Goal: Task Accomplishment & Management: Manage account settings

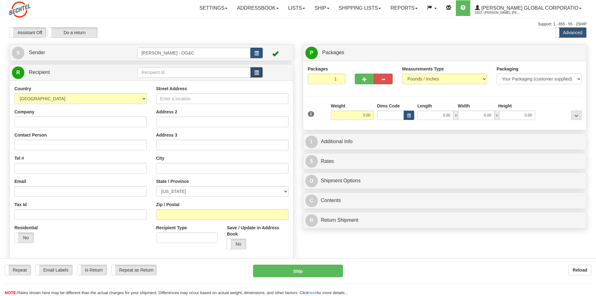
click at [256, 71] on span "button" at bounding box center [257, 73] width 4 height 4
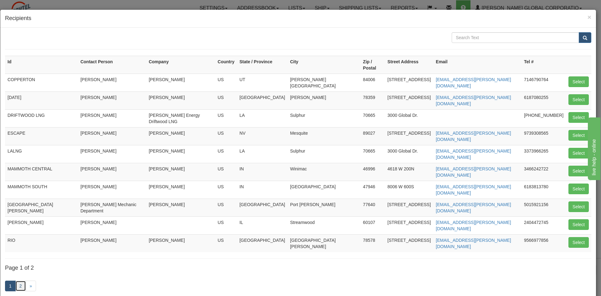
click at [24, 281] on link "2" at bounding box center [20, 286] width 11 height 11
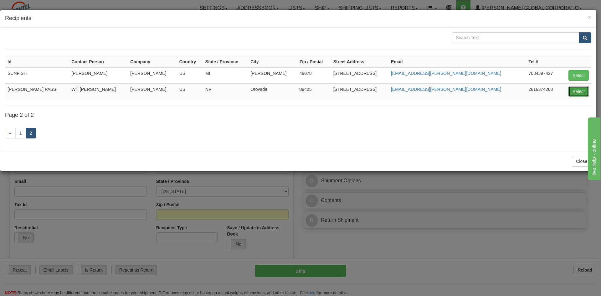
click at [576, 89] on button "Select" at bounding box center [579, 91] width 20 height 11
type input "THACKER PASS"
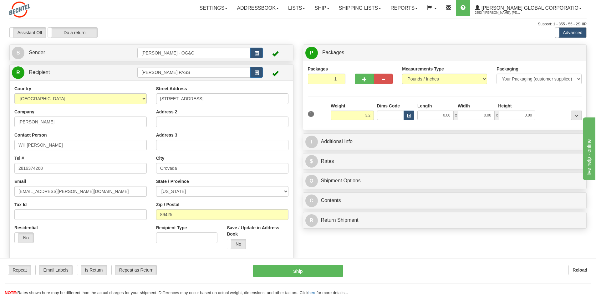
type input "3.20"
click at [431, 110] on div "Length" at bounding box center [436, 107] width 40 height 8
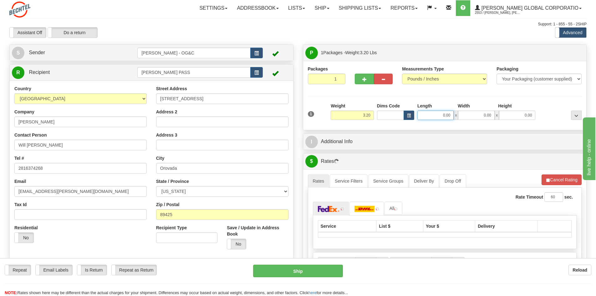
click at [430, 113] on input "0.00" at bounding box center [436, 115] width 36 height 9
type input "12.00"
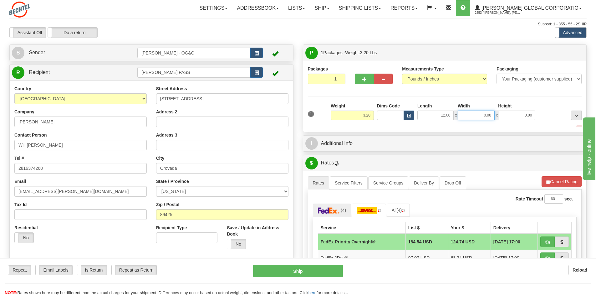
click at [478, 113] on input "0.00" at bounding box center [476, 115] width 36 height 9
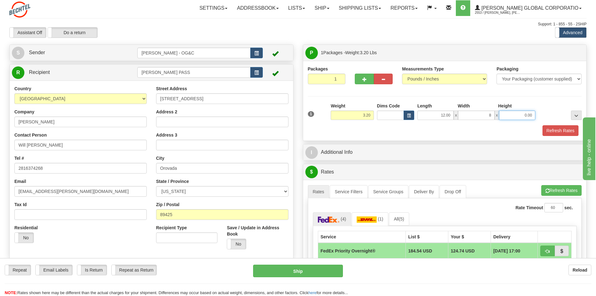
type input "8.00"
click at [519, 118] on input "0.00" at bounding box center [517, 115] width 36 height 9
type input "6.00"
click at [553, 129] on button "Refresh Rates" at bounding box center [561, 130] width 36 height 11
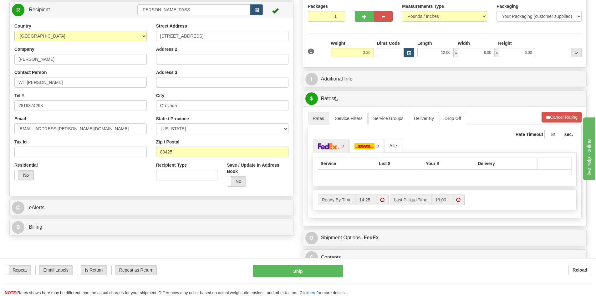
scroll to position [94, 0]
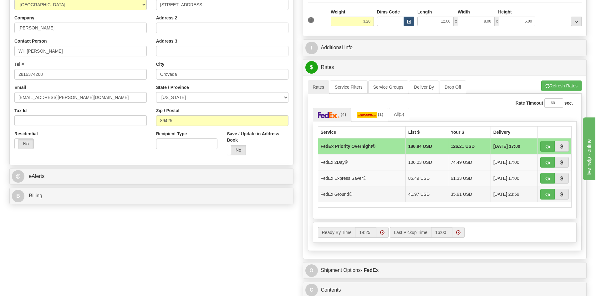
click at [383, 191] on td "FedEx Ground®" at bounding box center [362, 194] width 88 height 16
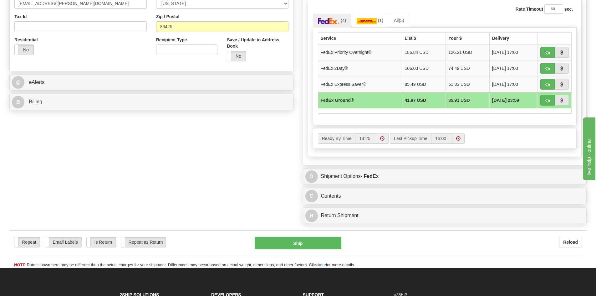
scroll to position [31, 0]
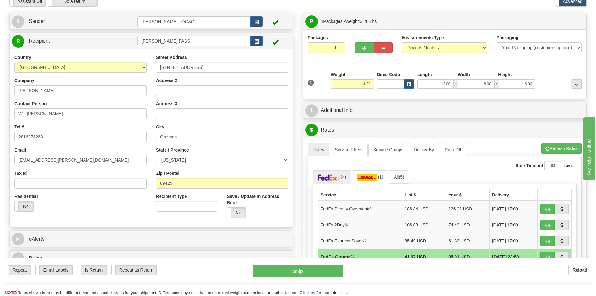
click at [333, 122] on div "$ Rates Cancel" at bounding box center [445, 130] width 284 height 16
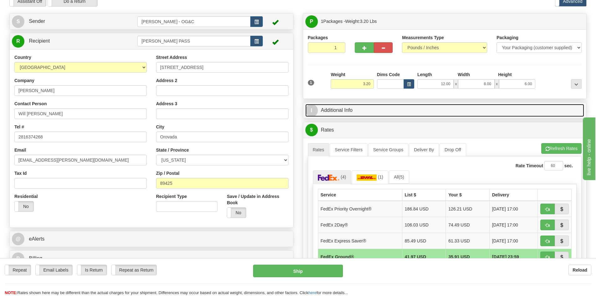
click at [336, 111] on link "I Additional Info" at bounding box center [445, 110] width 279 height 13
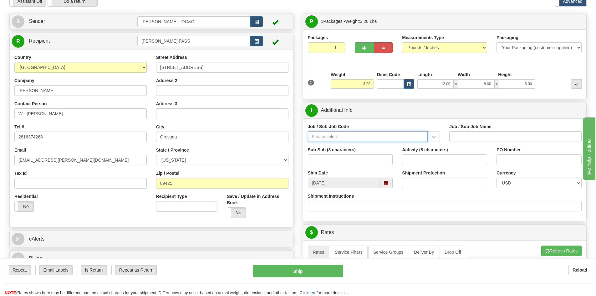
click at [343, 142] on input "Job / Sub-Job Code" at bounding box center [368, 136] width 120 height 11
click at [337, 145] on div "86711-YEU" at bounding box center [367, 146] width 114 height 7
type input "86711-YEU"
type input "BEO - CONSTRUCTION EQUIPMENT - US INVENTORY/FLEET"
type input "86711-YEU"
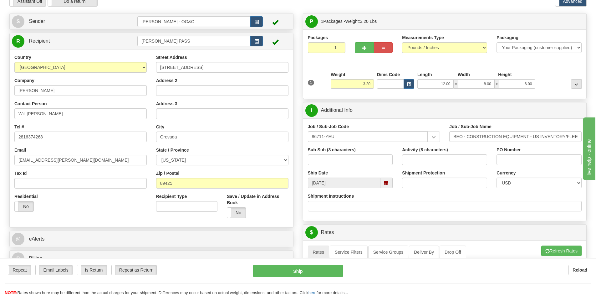
scroll to position [63, 0]
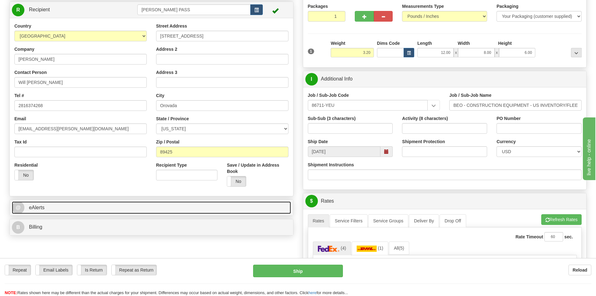
click at [238, 212] on link "@ eAlerts" at bounding box center [151, 207] width 279 height 13
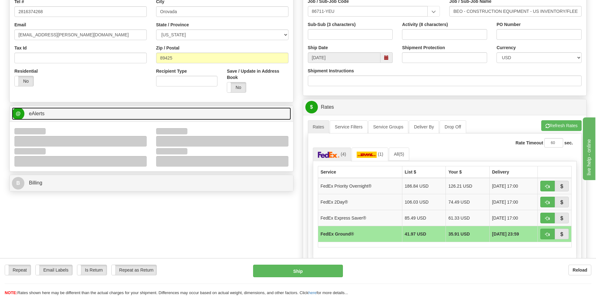
scroll to position [188, 0]
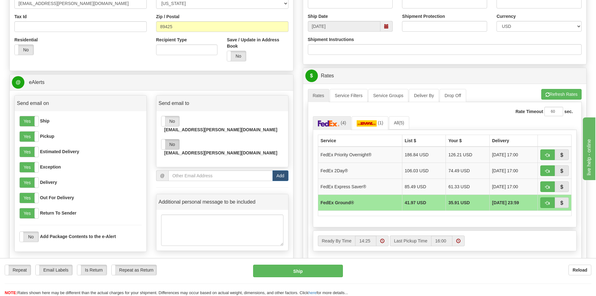
click at [173, 139] on label "No" at bounding box center [171, 144] width 18 height 10
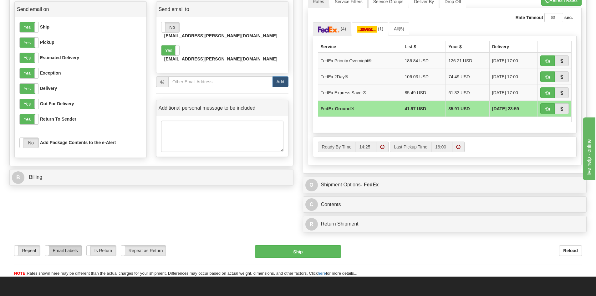
click at [71, 253] on label "Email Labels" at bounding box center [63, 250] width 37 height 10
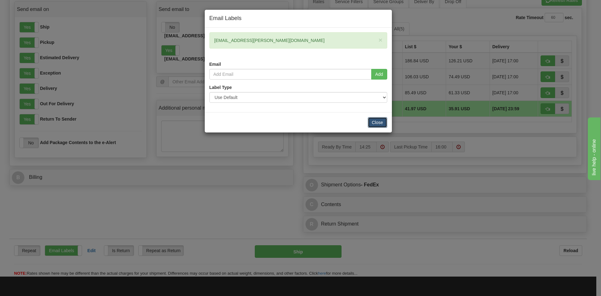
click at [375, 123] on button "Close" at bounding box center [377, 122] width 19 height 11
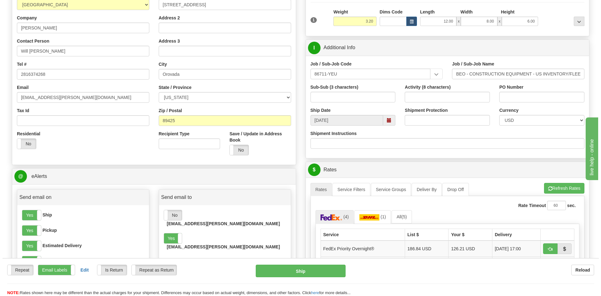
scroll to position [0, 0]
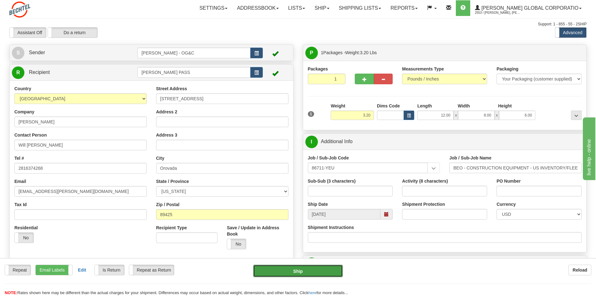
click at [300, 274] on button "Ship" at bounding box center [298, 271] width 90 height 13
type input "92"
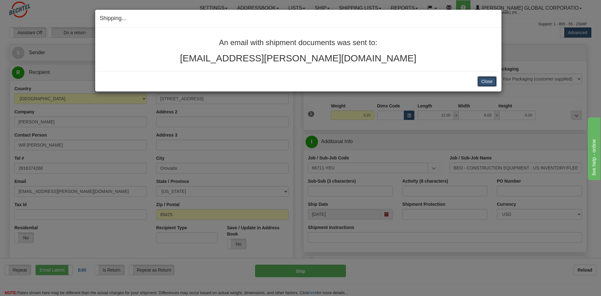
click at [486, 84] on button "Close" at bounding box center [487, 81] width 19 height 11
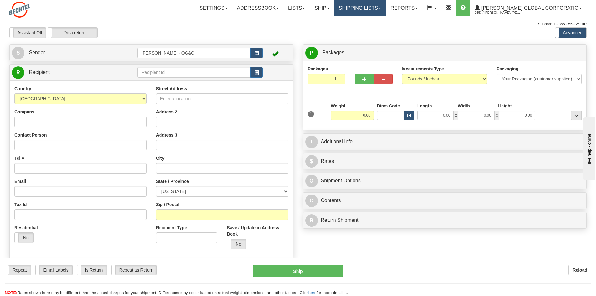
click at [386, 13] on link "Shipping lists" at bounding box center [360, 8] width 52 height 16
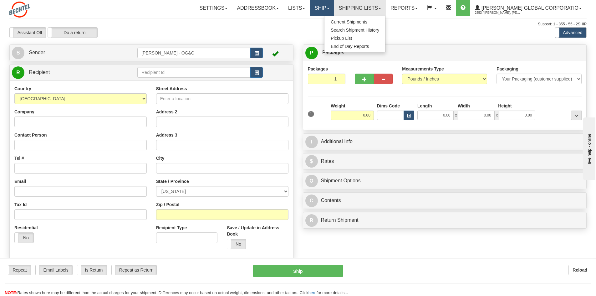
click at [334, 13] on link "Ship" at bounding box center [322, 8] width 24 height 16
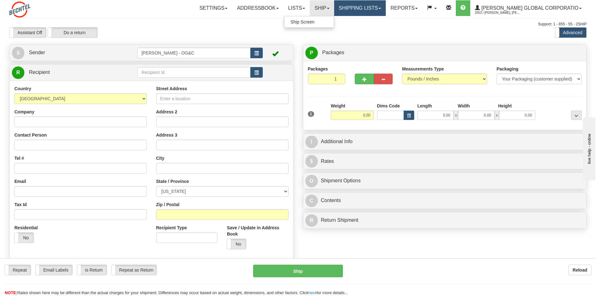
click at [373, 8] on link "Shipping lists" at bounding box center [360, 8] width 52 height 16
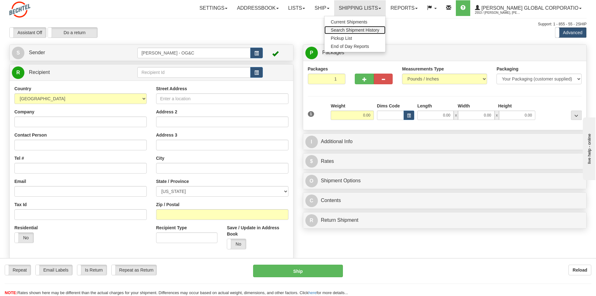
click at [369, 28] on span "Search Shipment History" at bounding box center [355, 30] width 49 height 5
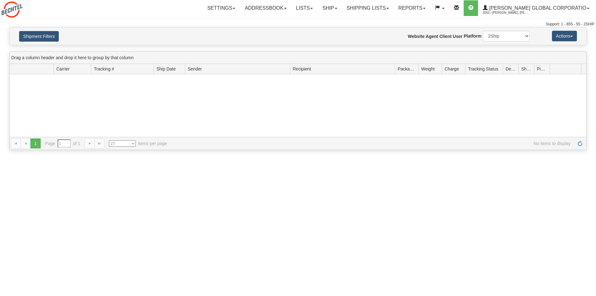
type input "From 09/10/2025 To 09/11/2025"
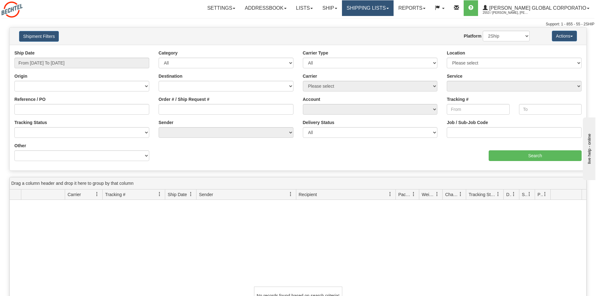
click at [370, 11] on link "Shipping lists" at bounding box center [368, 8] width 52 height 16
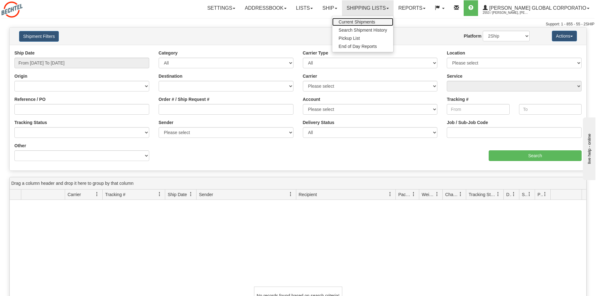
click at [365, 23] on span "Current Shipments" at bounding box center [357, 21] width 37 height 5
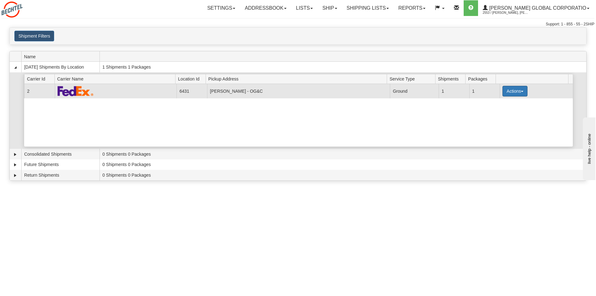
click at [509, 90] on button "Actions" at bounding box center [515, 91] width 25 height 11
click at [497, 137] on span "Print" at bounding box center [490, 135] width 13 height 4
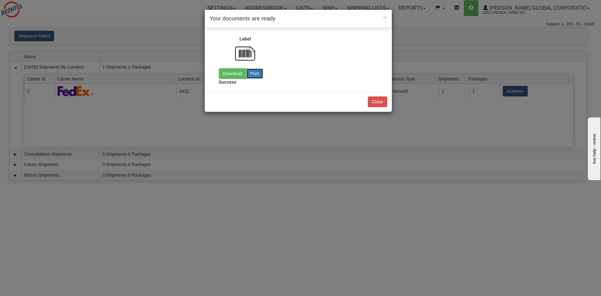
click at [259, 74] on button "Print" at bounding box center [254, 73] width 17 height 11
click at [222, 74] on link "Download" at bounding box center [233, 73] width 28 height 11
click at [377, 104] on button "Close" at bounding box center [377, 101] width 19 height 11
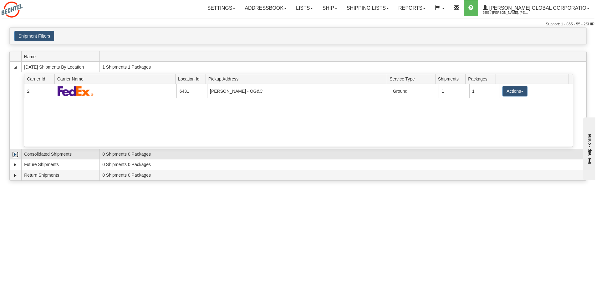
click at [16, 154] on link "Expand" at bounding box center [15, 154] width 6 height 6
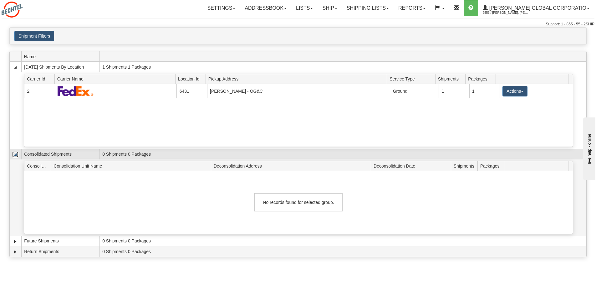
click at [14, 156] on link "Collapse" at bounding box center [15, 154] width 6 height 6
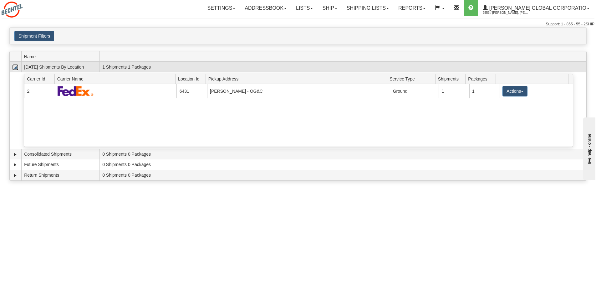
click at [16, 67] on link "Collapse" at bounding box center [15, 67] width 6 height 6
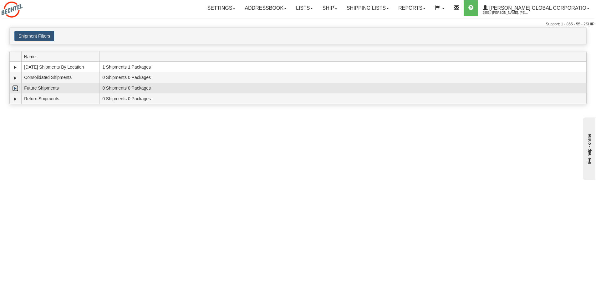
click at [14, 87] on link "Expand" at bounding box center [15, 88] width 6 height 6
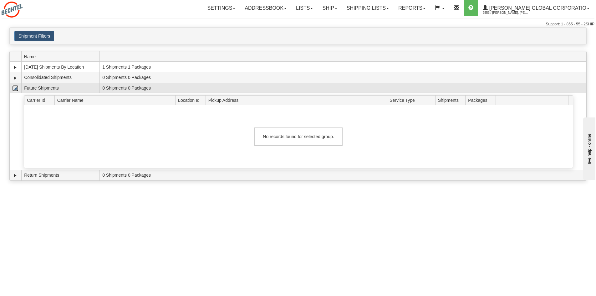
click at [15, 88] on link "Collapse" at bounding box center [15, 88] width 6 height 6
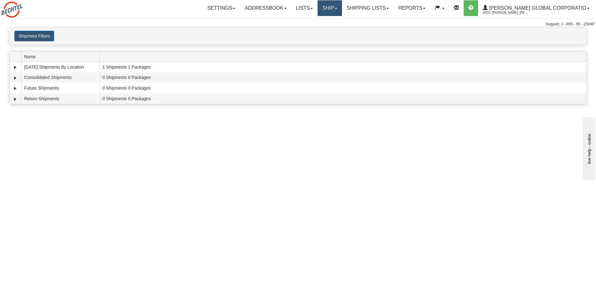
click at [342, 6] on link "Ship" at bounding box center [330, 8] width 24 height 16
click at [323, 22] on span "Ship Screen" at bounding box center [311, 21] width 24 height 5
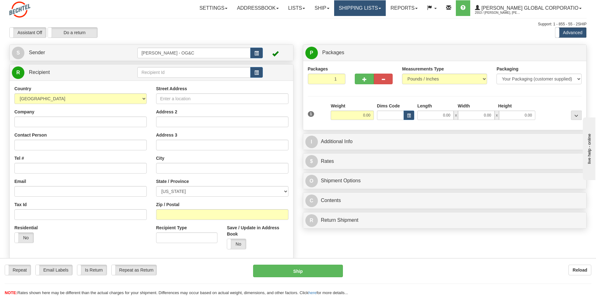
click at [383, 6] on link "Shipping lists" at bounding box center [360, 8] width 52 height 16
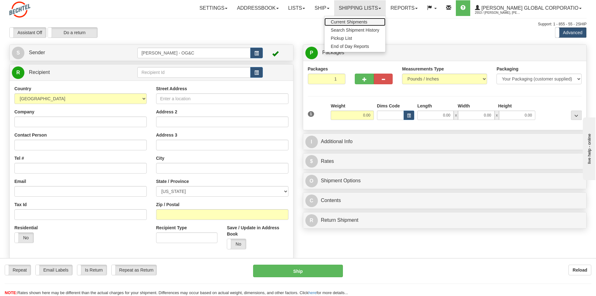
click at [368, 24] on span "Current Shipments" at bounding box center [349, 21] width 37 height 5
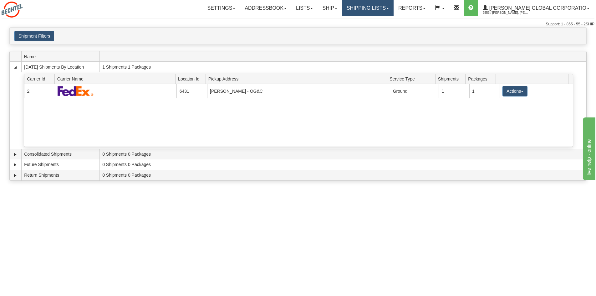
click at [374, 13] on link "Shipping lists" at bounding box center [368, 8] width 52 height 16
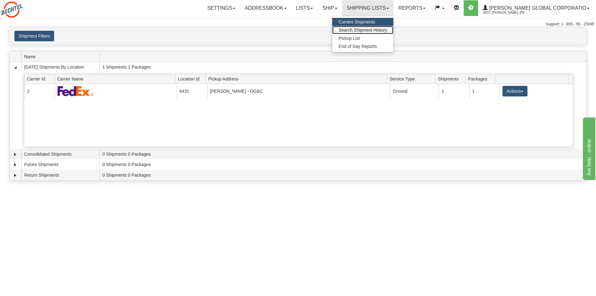
click at [387, 31] on span "Search Shipment History" at bounding box center [363, 30] width 49 height 5
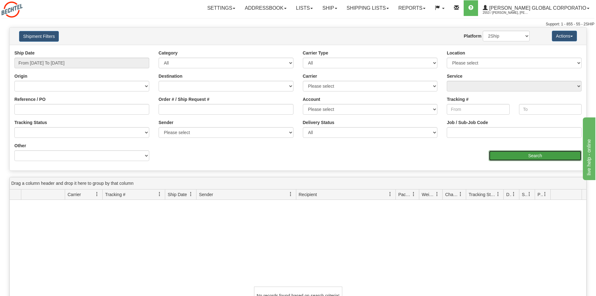
click at [506, 154] on input "Search" at bounding box center [535, 155] width 93 height 11
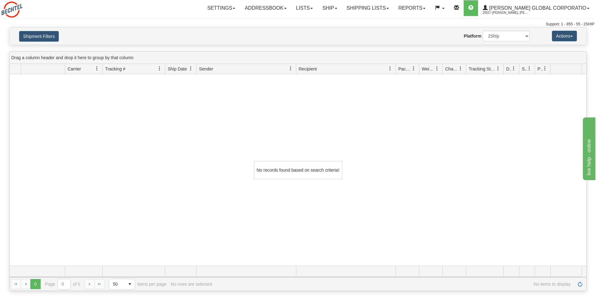
scroll to position [0, 0]
click at [46, 34] on button "Shipment Filters" at bounding box center [39, 36] width 40 height 11
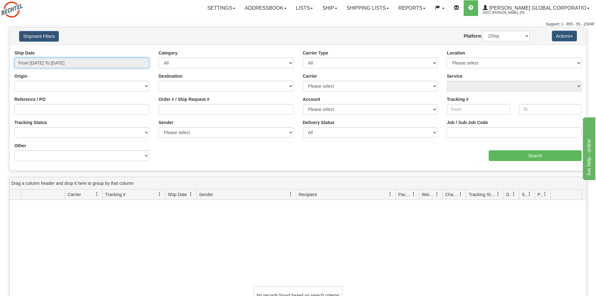
click at [85, 63] on input "From 09/10/2025 To 09/11/2025" at bounding box center [81, 63] width 135 height 11
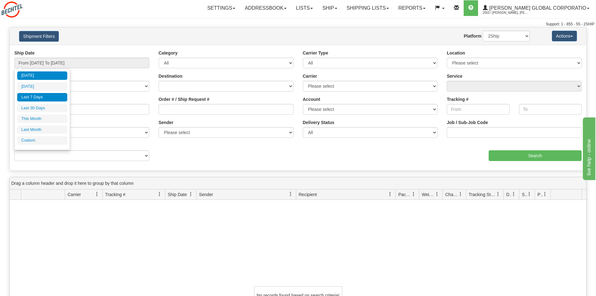
click at [45, 99] on li "Last 7 Days" at bounding box center [42, 97] width 50 height 8
type input "From 09/05/2025 To 09/11/2025"
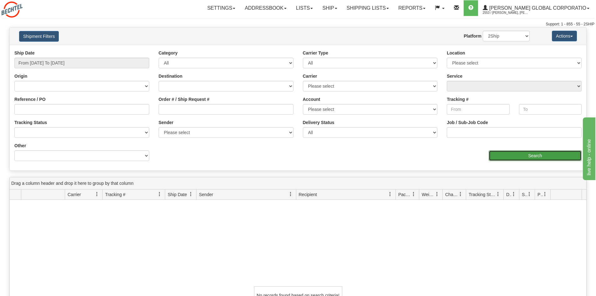
click at [518, 159] on input "Search" at bounding box center [535, 155] width 93 height 11
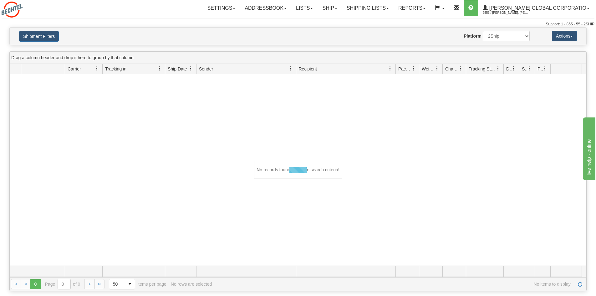
scroll to position [0, 0]
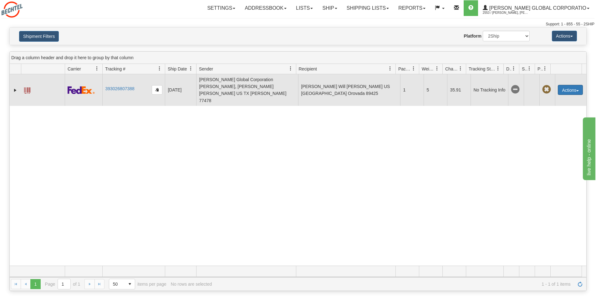
click at [565, 85] on button "Actions" at bounding box center [570, 90] width 25 height 10
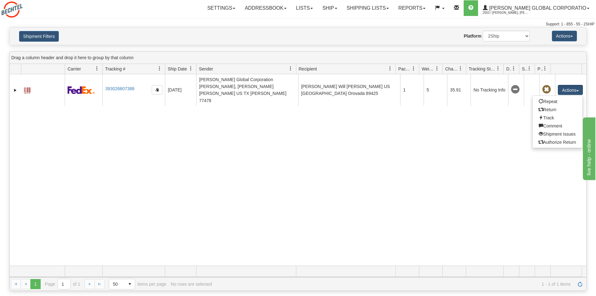
click at [478, 120] on div "31593911 2553 393026807388 09/09/2025 09/09/2025 01:39:35 PM Bechtel Global Cor…" at bounding box center [298, 169] width 577 height 191
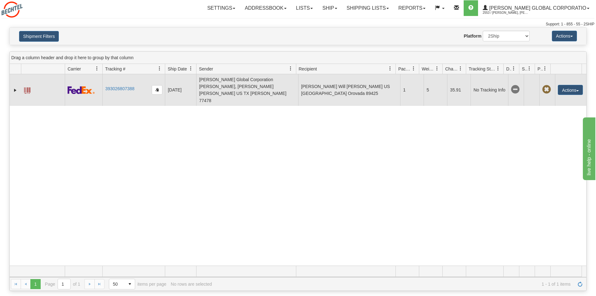
click at [544, 85] on span at bounding box center [547, 89] width 9 height 9
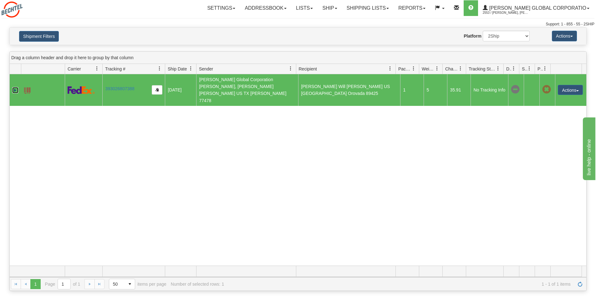
click at [15, 87] on link "Expand" at bounding box center [15, 90] width 6 height 6
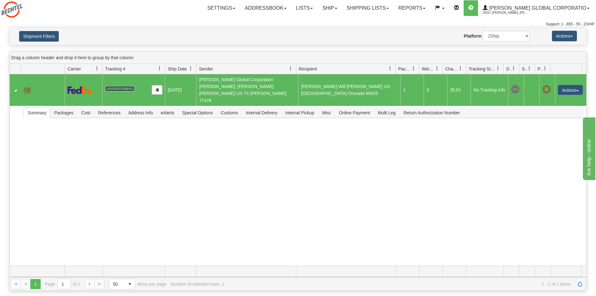
drag, startPoint x: 131, startPoint y: 82, endPoint x: 122, endPoint y: 84, distance: 9.3
click at [122, 86] on link "393026807388" at bounding box center [119, 88] width 29 height 5
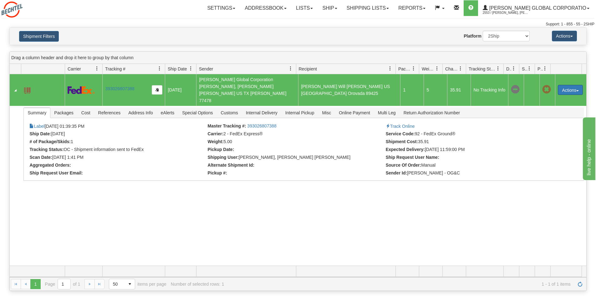
click at [569, 85] on button "Actions" at bounding box center [570, 90] width 25 height 10
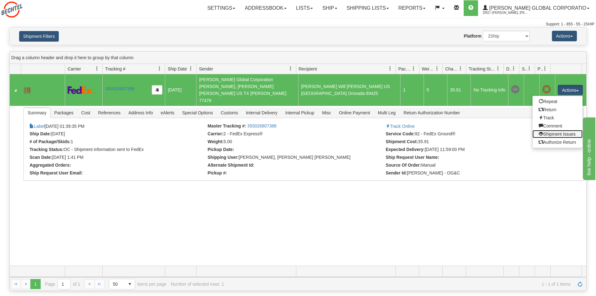
click at [552, 130] on link "Shipment Issues" at bounding box center [558, 134] width 50 height 8
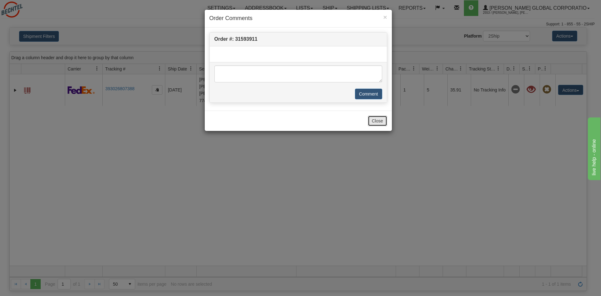
click at [381, 119] on button "Close" at bounding box center [377, 121] width 19 height 11
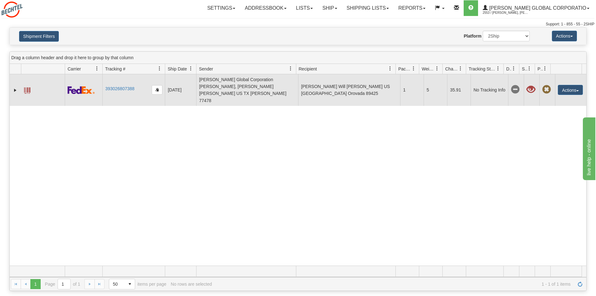
click at [529, 85] on span at bounding box center [531, 89] width 9 height 9
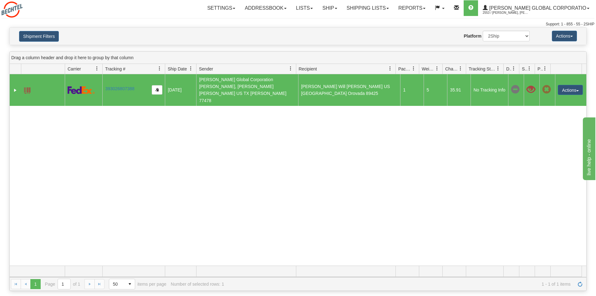
click at [471, 86] on td "No Tracking Info" at bounding box center [490, 90] width 38 height 32
click at [479, 84] on td "No Tracking Info" at bounding box center [490, 90] width 38 height 32
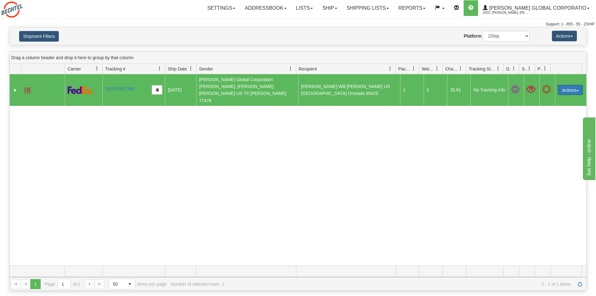
click at [569, 85] on button "Actions" at bounding box center [570, 90] width 25 height 10
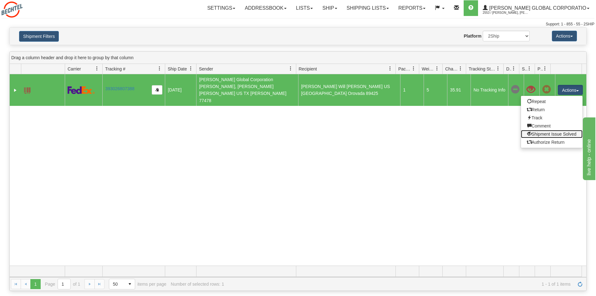
click at [563, 130] on link "Shipment Issue Solved" at bounding box center [552, 134] width 62 height 8
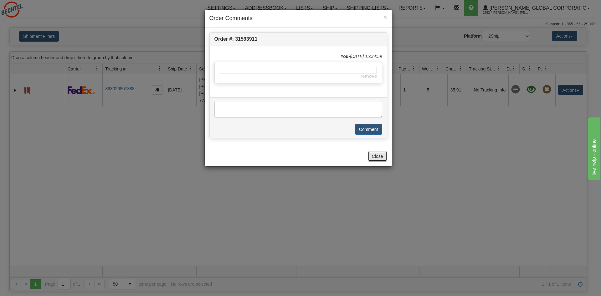
click at [374, 159] on button "Close" at bounding box center [377, 156] width 19 height 11
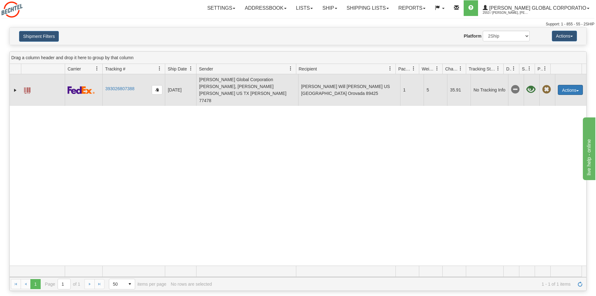
click at [566, 85] on button "Actions" at bounding box center [570, 90] width 25 height 10
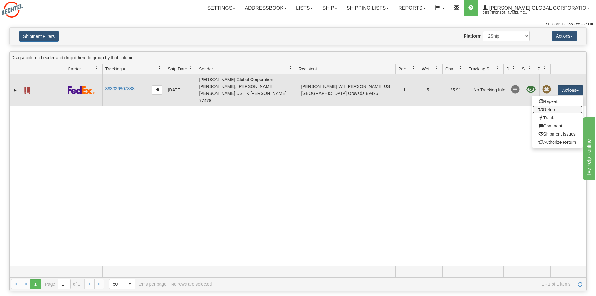
click at [557, 106] on link "Return" at bounding box center [558, 110] width 50 height 8
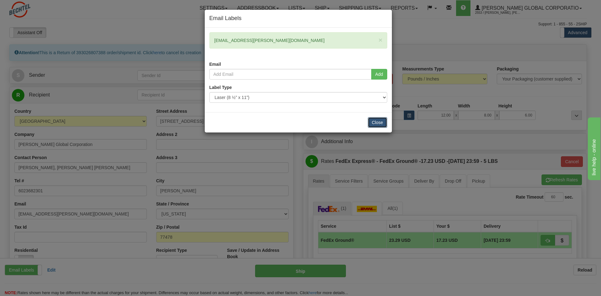
click at [375, 124] on button "Close" at bounding box center [377, 122] width 19 height 11
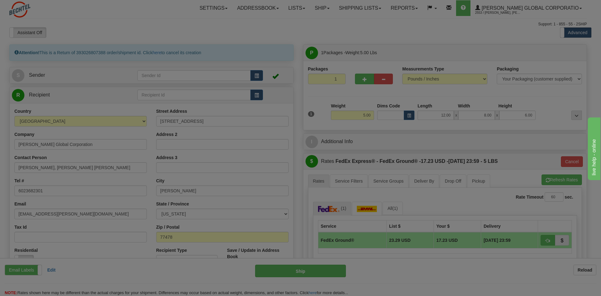
click at [375, 124] on body "Training Course Close Toggle navigation Settings Shipping Preferences New Recip…" at bounding box center [300, 148] width 601 height 296
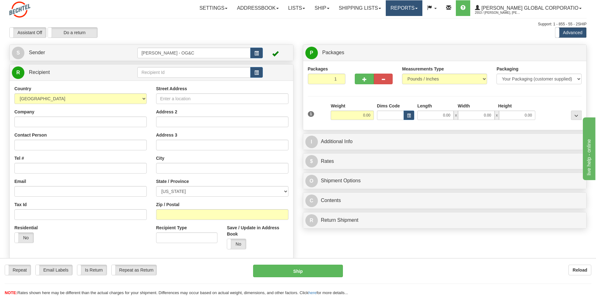
click at [409, 8] on link "Reports" at bounding box center [404, 8] width 37 height 16
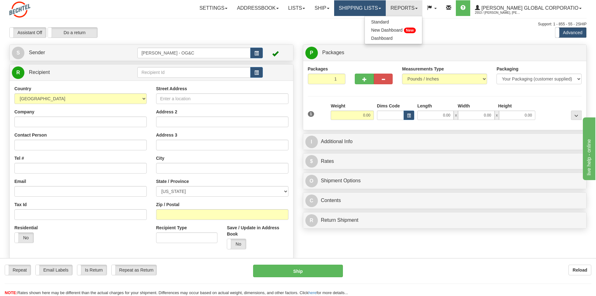
click at [386, 7] on link "Shipping lists" at bounding box center [360, 8] width 52 height 16
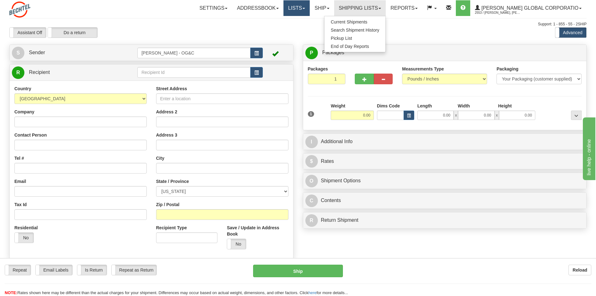
click at [310, 8] on link "Lists" at bounding box center [297, 8] width 26 height 16
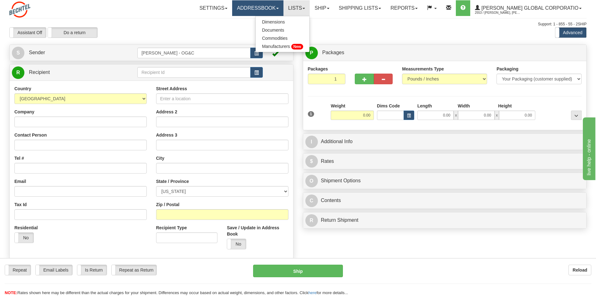
click at [276, 10] on link "Addressbook" at bounding box center [257, 8] width 51 height 16
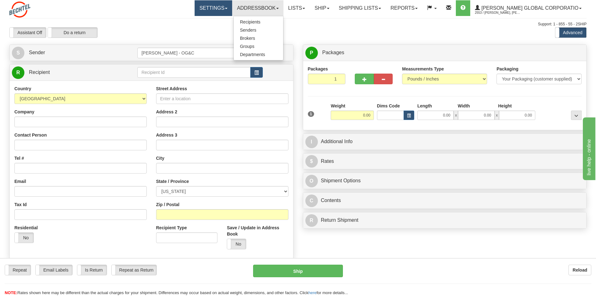
click at [221, 8] on link "Settings" at bounding box center [214, 8] width 38 height 16
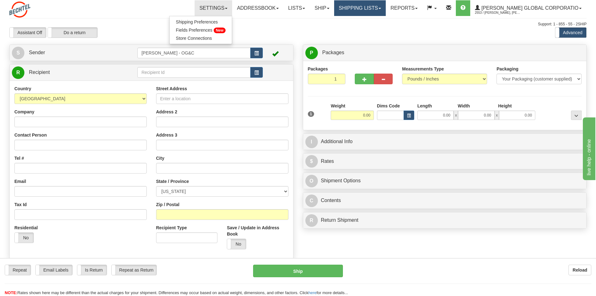
click at [382, 7] on link "Shipping lists" at bounding box center [360, 8] width 52 height 16
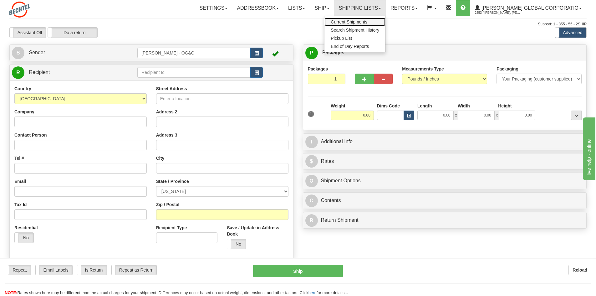
click at [368, 23] on span "Current Shipments" at bounding box center [349, 21] width 37 height 5
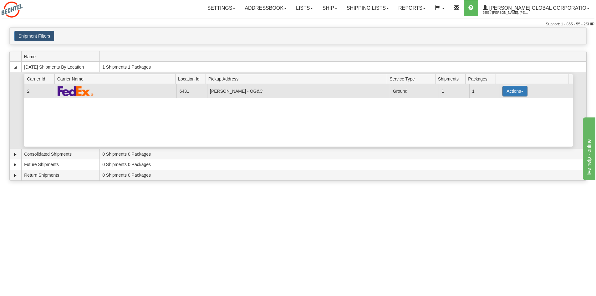
click at [519, 96] on button "Actions" at bounding box center [515, 91] width 25 height 11
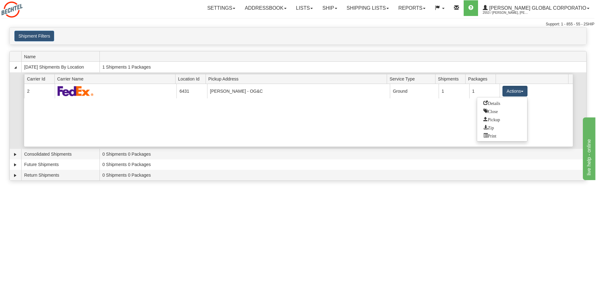
click at [543, 103] on div "Current 2 6431 Sugarland - OG&C 22819 Ground 1 1 Actions Details Close Pickup Z…" at bounding box center [298, 115] width 549 height 63
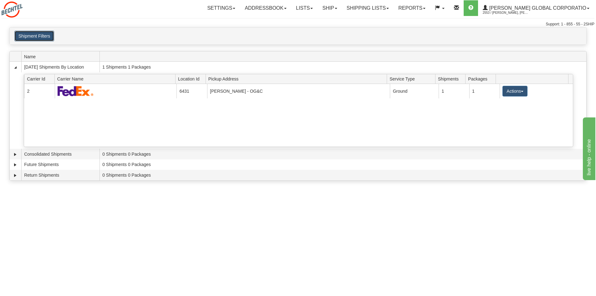
click at [48, 35] on button "Shipment Filters" at bounding box center [34, 36] width 40 height 11
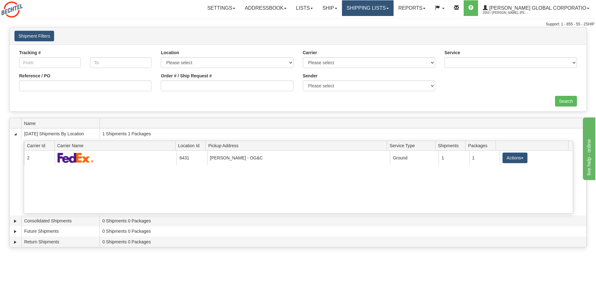
click at [372, 12] on link "Shipping lists" at bounding box center [368, 8] width 52 height 16
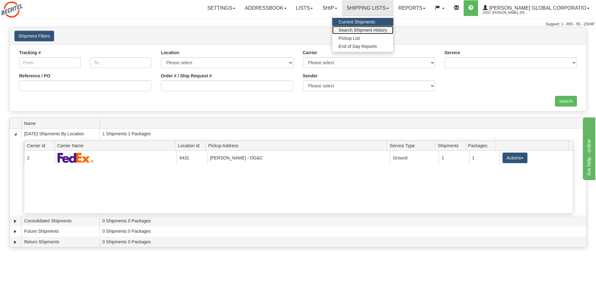
click at [378, 31] on span "Search Shipment History" at bounding box center [363, 30] width 49 height 5
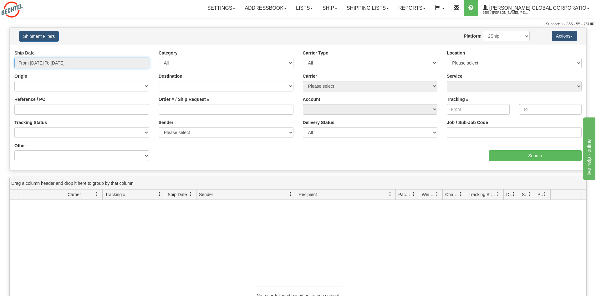
click at [54, 62] on input "From 09/10/2025 To 09/11/2025" at bounding box center [81, 63] width 135 height 11
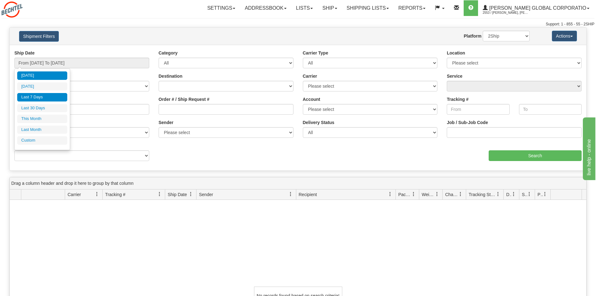
click at [41, 98] on li "Last 7 Days" at bounding box center [42, 97] width 50 height 8
type input "From 09/05/2025 To 09/11/2025"
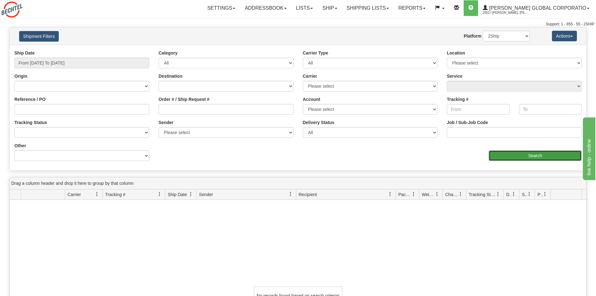
click at [530, 154] on input "Search" at bounding box center [535, 155] width 93 height 11
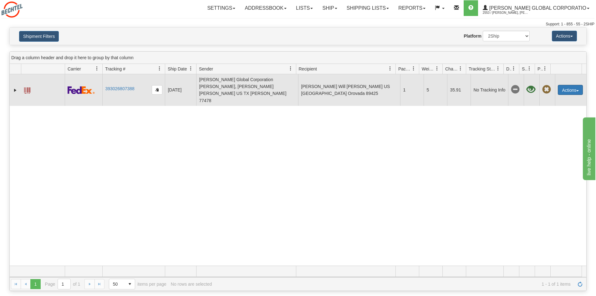
click at [568, 85] on button "Actions" at bounding box center [570, 90] width 25 height 10
click at [552, 138] on link "Authorize Return" at bounding box center [558, 142] width 50 height 8
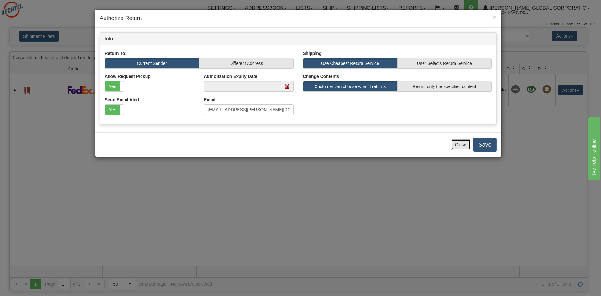
click at [456, 147] on button "Close" at bounding box center [460, 144] width 19 height 11
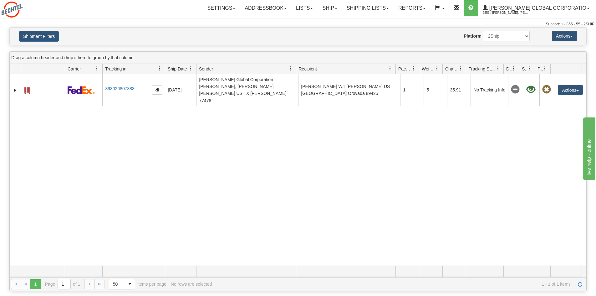
click at [418, 119] on div "31593911 2553 393026807388 09/09/2025 09/09/2025 01:39:35 PM Bechtel Global Cor…" at bounding box center [298, 169] width 577 height 191
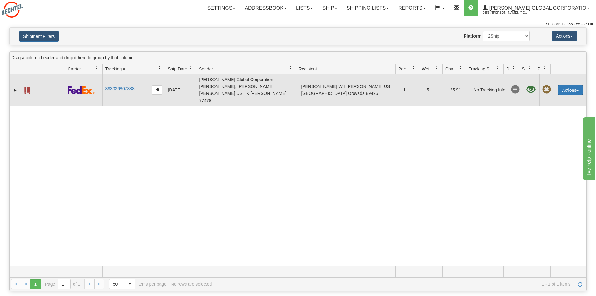
click at [571, 86] on button "Actions" at bounding box center [570, 90] width 25 height 10
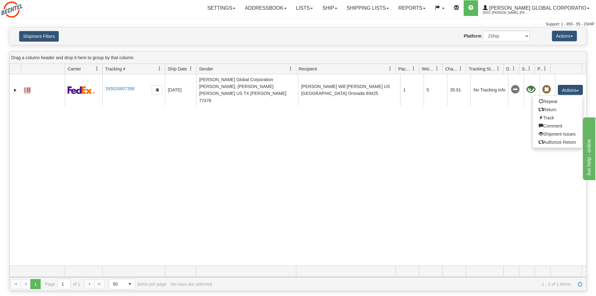
click at [351, 133] on div "31593911 2553 393026807388 09/09/2025 09/09/2025 01:39:35 PM Bechtel Global Cor…" at bounding box center [298, 169] width 577 height 191
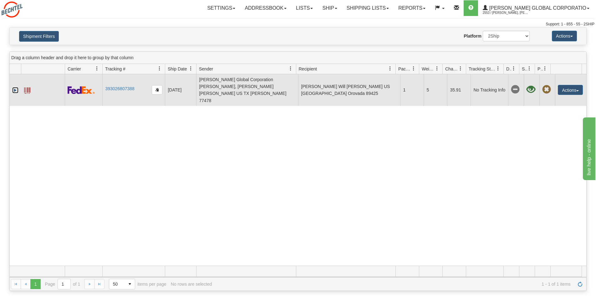
click at [13, 87] on link "Expand" at bounding box center [15, 90] width 6 height 6
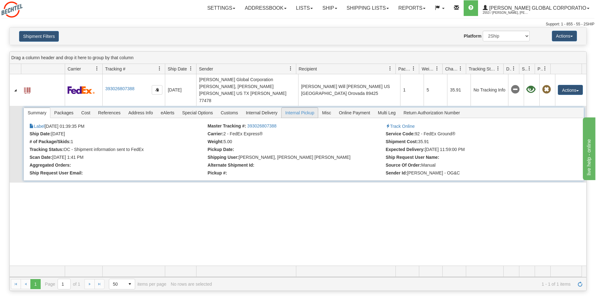
click at [297, 108] on span "Internal Pickup" at bounding box center [300, 113] width 37 height 10
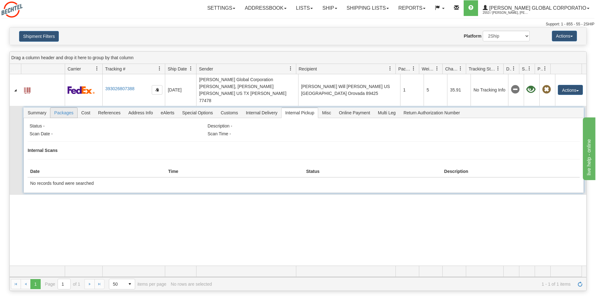
click at [68, 108] on span "Packages" at bounding box center [63, 113] width 27 height 10
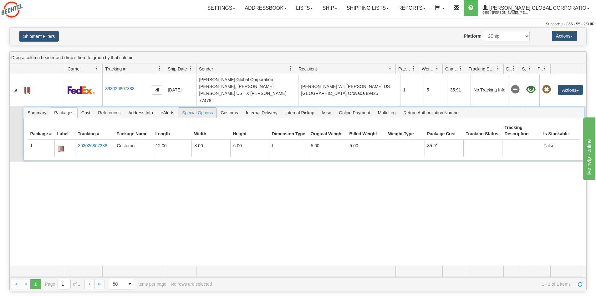
click at [199, 108] on span "Special Options" at bounding box center [197, 113] width 38 height 10
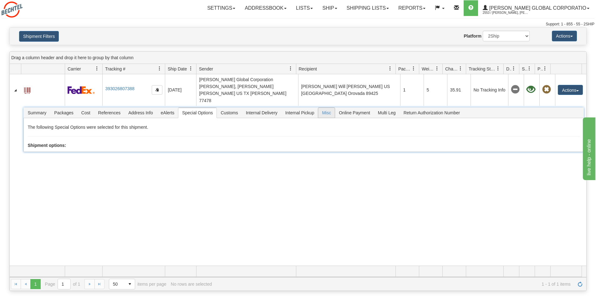
click at [327, 108] on span "Misc" at bounding box center [326, 113] width 17 height 10
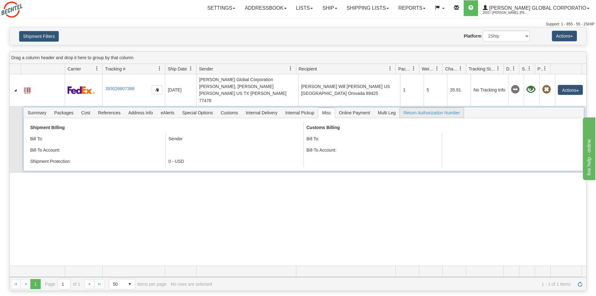
click at [423, 108] on span "Return Authorization Number" at bounding box center [432, 113] width 64 height 10
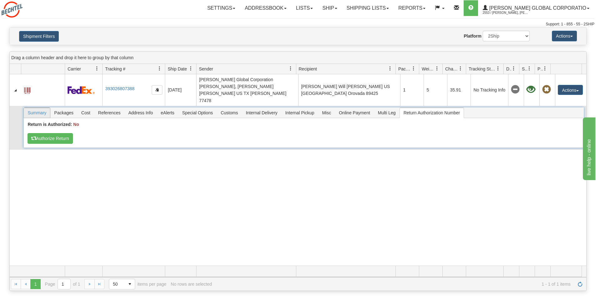
click at [45, 108] on span "Summary" at bounding box center [37, 113] width 26 height 10
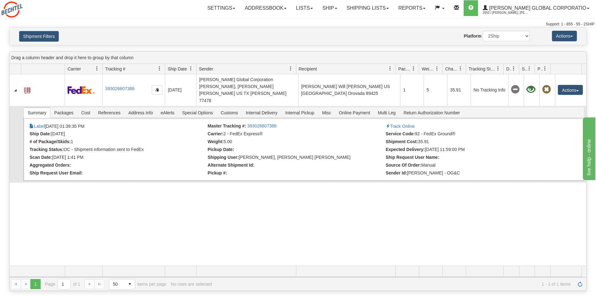
drag, startPoint x: 142, startPoint y: 113, endPoint x: 257, endPoint y: 117, distance: 115.6
click at [222, 122] on ul "Label 09/09/2025 01:39:35 PM Master Tracking #: 393026807388 Track Online Ship …" at bounding box center [302, 122] width 547 height 0
click at [259, 123] on link "393026807388" at bounding box center [261, 125] width 29 height 5
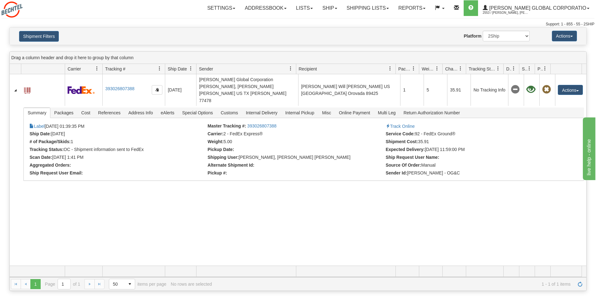
click at [227, 235] on div "31593911 2553 393026807388 09/09/2025 09/09/2025 01:39:35 PM Bechtel Global Cor…" at bounding box center [298, 169] width 577 height 191
click at [568, 39] on button "Actions" at bounding box center [564, 36] width 25 height 11
click at [407, 28] on div "Shipment Filters Website Agent Nothing selected Client User Platform 2Ship Impo…" at bounding box center [298, 36] width 577 height 17
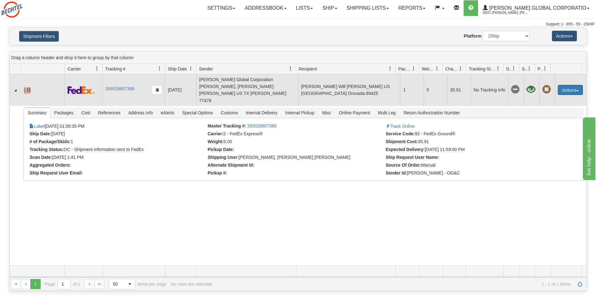
click at [573, 85] on button "Actions" at bounding box center [570, 90] width 25 height 10
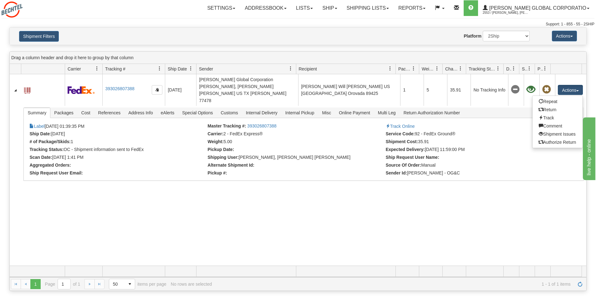
click at [520, 178] on div "31593911 2553 393026807388 09/09/2025 09/09/2025 01:39:35 PM Bechtel Global Cor…" at bounding box center [298, 169] width 577 height 191
drag, startPoint x: 262, startPoint y: 112, endPoint x: 214, endPoint y: 195, distance: 95.3
click at [214, 195] on div "31593911 2553 393026807388 09/09/2025 09/09/2025 01:39:35 PM Bechtel Global Cor…" at bounding box center [298, 169] width 577 height 191
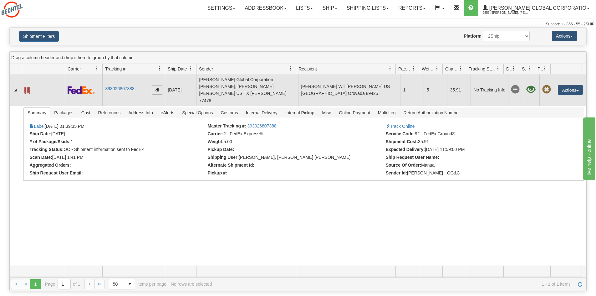
click at [157, 88] on span "button" at bounding box center [157, 90] width 4 height 4
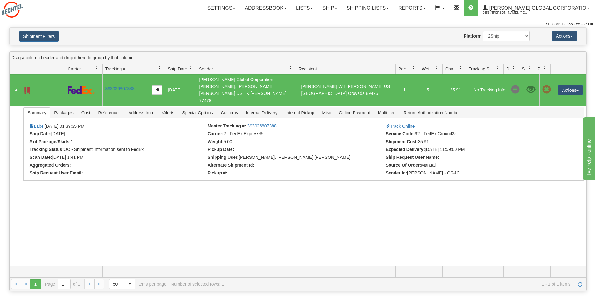
click at [201, 182] on div "31593911 2553 393026807388 09/09/2025 09/09/2025 01:39:35 PM Bechtel Global Cor…" at bounding box center [298, 169] width 577 height 191
click at [561, 85] on button "Actions" at bounding box center [570, 90] width 25 height 10
click at [469, 188] on div "31593911 2553 393026807388 09/09/2025 09/09/2025 01:39:35 PM Bechtel Global Cor…" at bounding box center [298, 169] width 577 height 191
click at [133, 187] on div "31593911 2553 393026807388 09/09/2025 09/09/2025 01:39:35 PM Bechtel Global Cor…" at bounding box center [298, 169] width 577 height 191
click at [126, 86] on link "393026807388" at bounding box center [119, 88] width 29 height 5
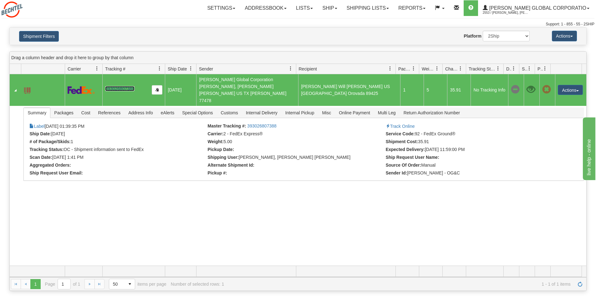
click at [27, 87] on span at bounding box center [27, 90] width 6 height 6
click at [509, 82] on td at bounding box center [517, 90] width 16 height 32
click at [485, 84] on td "No Tracking Info" at bounding box center [490, 90] width 38 height 32
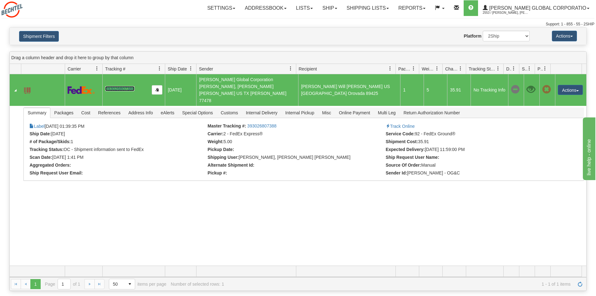
drag, startPoint x: 464, startPoint y: 83, endPoint x: 459, endPoint y: 83, distance: 5.0
click at [462, 83] on td "35.91" at bounding box center [458, 90] width 23 height 32
click at [456, 83] on td "35.91" at bounding box center [458, 90] width 23 height 32
click at [454, 83] on td "35.91" at bounding box center [458, 90] width 23 height 32
click at [452, 83] on td "35.91" at bounding box center [458, 90] width 23 height 32
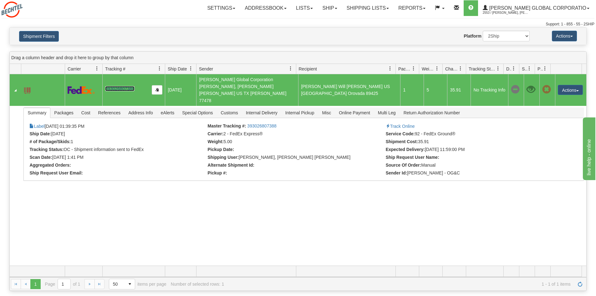
click at [434, 83] on td "5" at bounding box center [435, 90] width 23 height 32
click at [426, 82] on td "5" at bounding box center [435, 90] width 23 height 32
click at [405, 80] on td "1" at bounding box center [411, 90] width 23 height 32
click at [401, 80] on td "1" at bounding box center [411, 90] width 23 height 32
click at [401, 81] on td "1" at bounding box center [411, 90] width 23 height 32
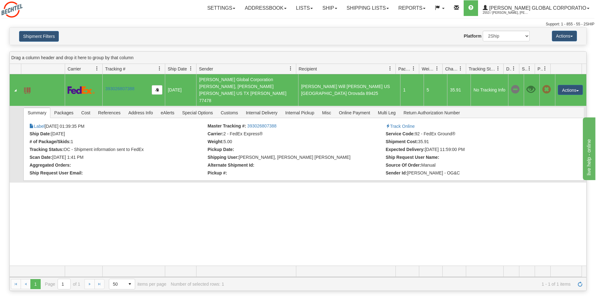
drag, startPoint x: 405, startPoint y: 92, endPoint x: 408, endPoint y: 96, distance: 5.0
click at [406, 106] on td "Summary Packages Cost References Address Info eAlerts Special Options Customs C…" at bounding box center [304, 144] width 566 height 77
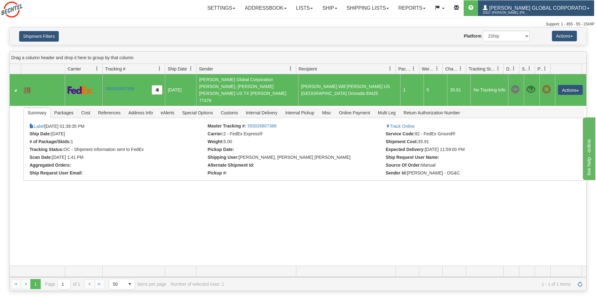
click at [566, 10] on span "[PERSON_NAME] Global Corporatio" at bounding box center [537, 7] width 99 height 5
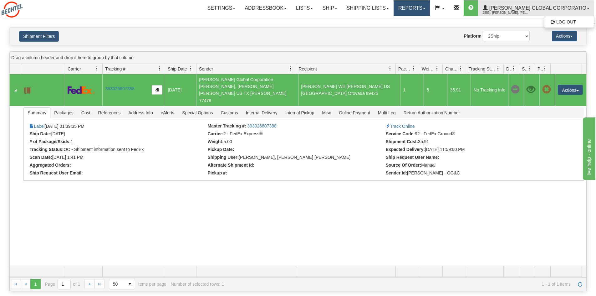
click at [426, 6] on link "Reports" at bounding box center [412, 8] width 37 height 16
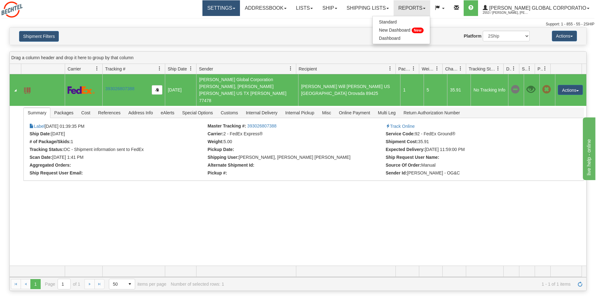
click at [228, 7] on link "Settings" at bounding box center [222, 8] width 38 height 16
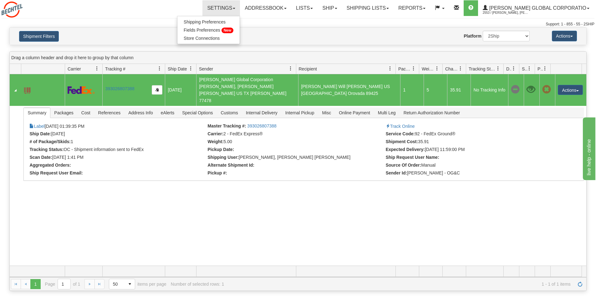
click at [171, 5] on div "Settings Shipping Preferences Fields Preferences New Store Connections Addressb…" at bounding box center [350, 8] width 489 height 16
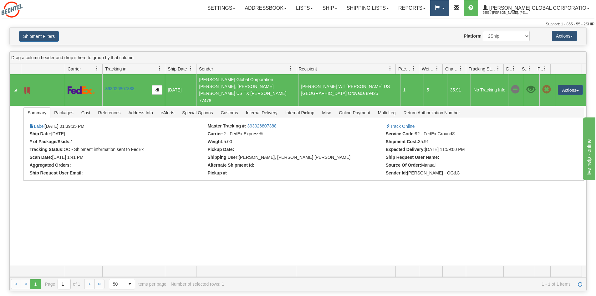
click at [449, 14] on link at bounding box center [440, 8] width 19 height 16
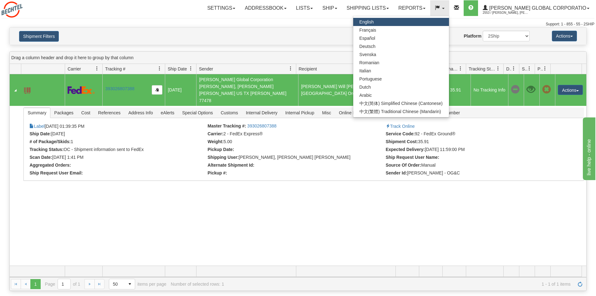
click at [301, 24] on div "Support: 1 - 855 - 55 - 2SHIP" at bounding box center [298, 24] width 593 height 5
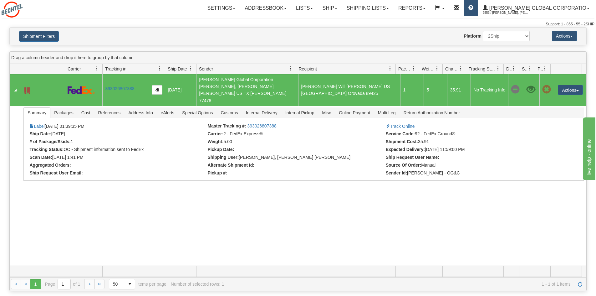
click at [478, 11] on link at bounding box center [471, 8] width 14 height 16
click at [376, 23] on div "Support: 1 - 855 - 55 - 2SHIP" at bounding box center [298, 24] width 593 height 5
click at [387, 5] on link "Shipping lists" at bounding box center [368, 8] width 52 height 16
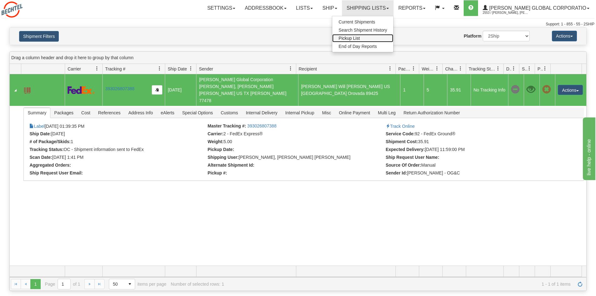
click at [360, 38] on span "Pickup List" at bounding box center [349, 38] width 21 height 5
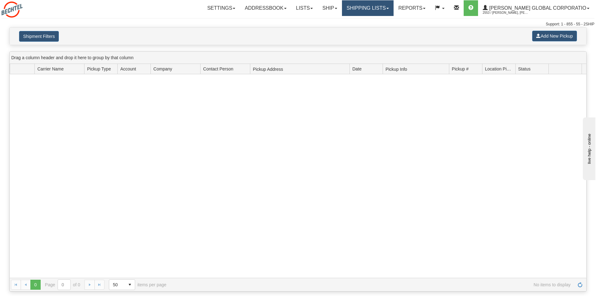
click at [382, 6] on link "Shipping lists" at bounding box center [368, 8] width 52 height 16
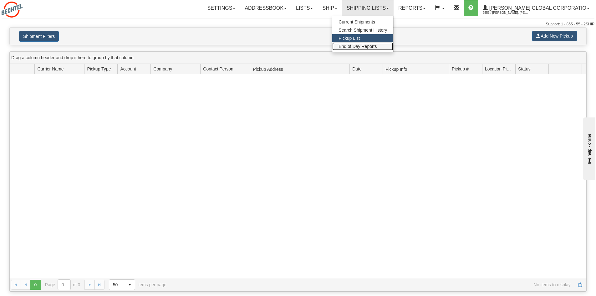
click at [377, 48] on span "End of Day Reports" at bounding box center [358, 46] width 38 height 5
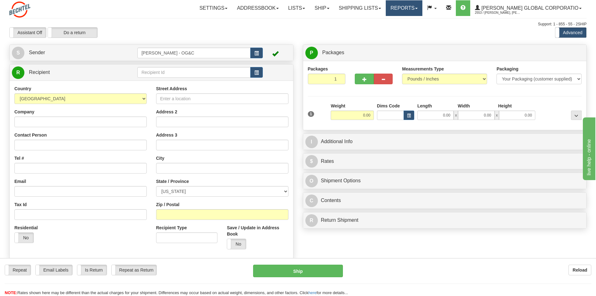
click at [411, 13] on link "Reports" at bounding box center [404, 8] width 37 height 16
click at [409, 22] on link "Standard" at bounding box center [393, 22] width 57 height 8
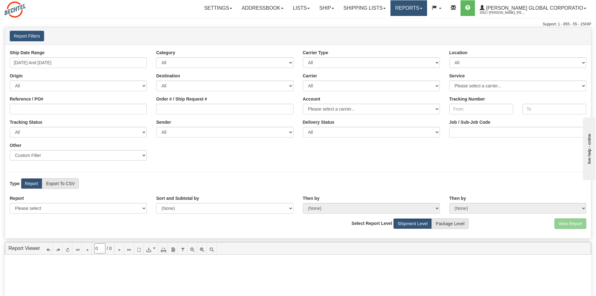
click at [426, 12] on link "Reports" at bounding box center [409, 8] width 37 height 16
click at [407, 32] on span "New Dashboard" at bounding box center [391, 30] width 31 height 5
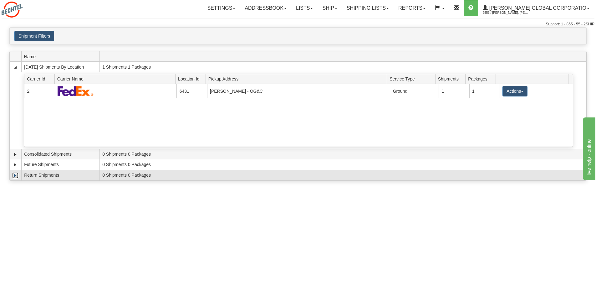
click at [15, 175] on link "Expand" at bounding box center [15, 175] width 6 height 6
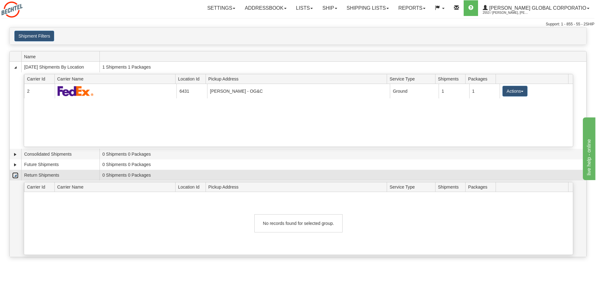
click at [15, 175] on link "Collapse" at bounding box center [15, 175] width 6 height 6
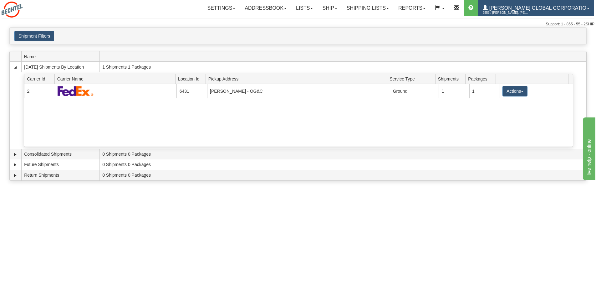
click at [515, 5] on link "[PERSON_NAME] Global Corporatio 2553 / [PERSON_NAME], [PERSON_NAME] [PERSON_NAM…" at bounding box center [536, 8] width 116 height 16
click at [452, 197] on div "Toggle navigation Settings Shipping Preferences Fields Preferences New Recipien…" at bounding box center [298, 148] width 596 height 296
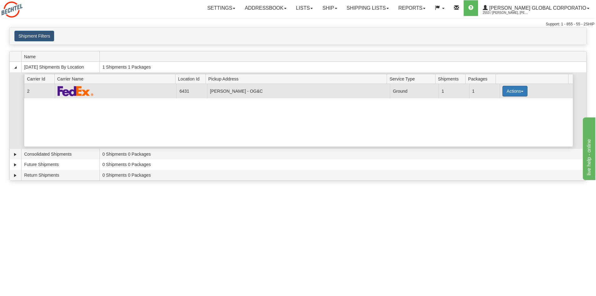
click at [507, 87] on button "Actions" at bounding box center [515, 91] width 25 height 11
click at [501, 102] on span "Details" at bounding box center [492, 103] width 17 height 4
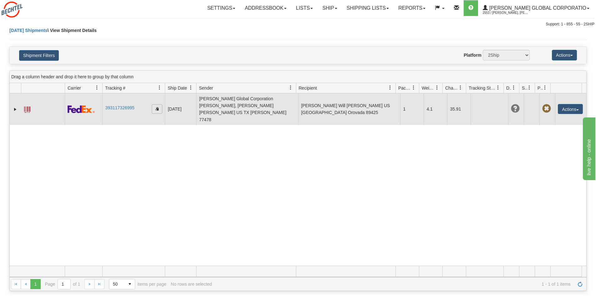
click at [155, 107] on span "button" at bounding box center [157, 109] width 4 height 4
